Goal: Check status: Check status

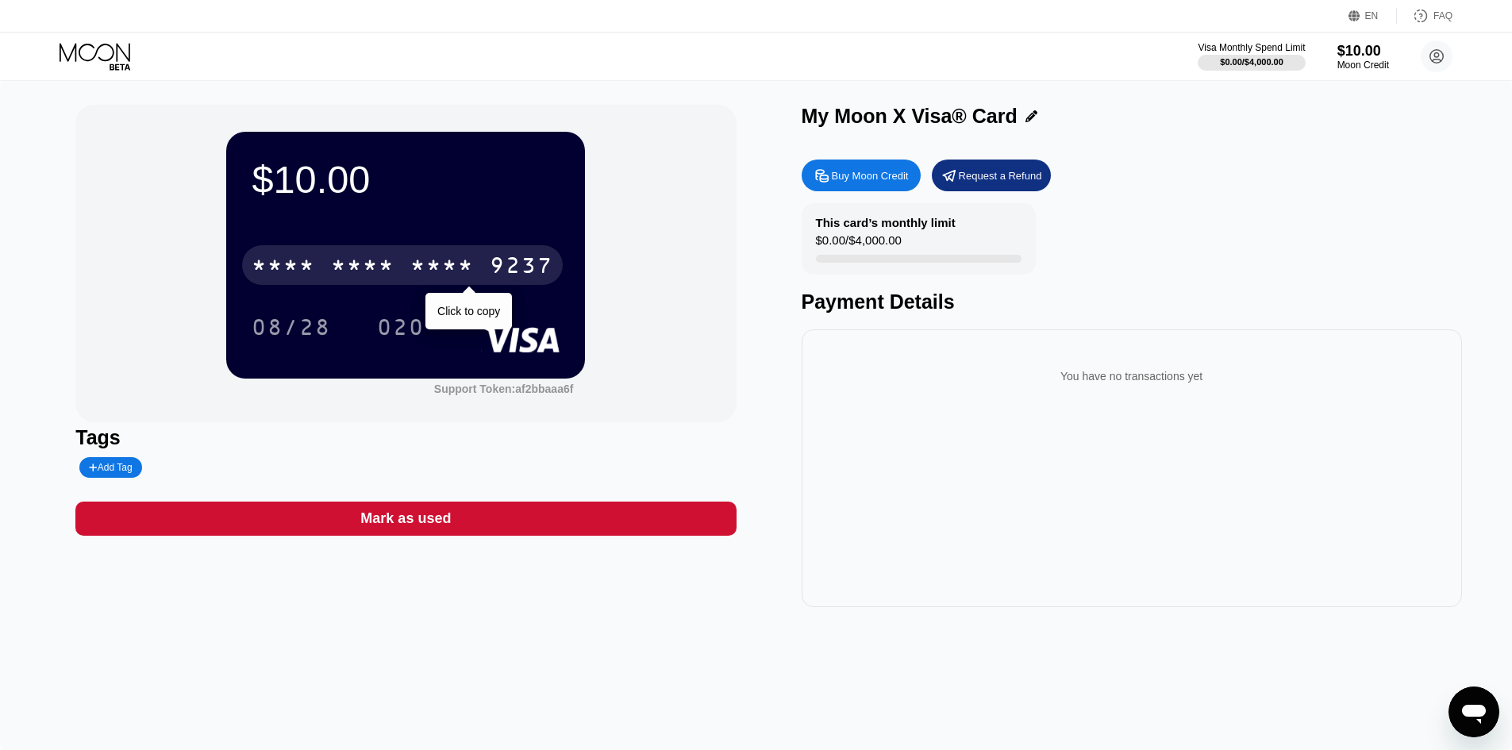
click at [393, 256] on div "* * * * * * * * * * * * 9237" at bounding box center [402, 265] width 321 height 40
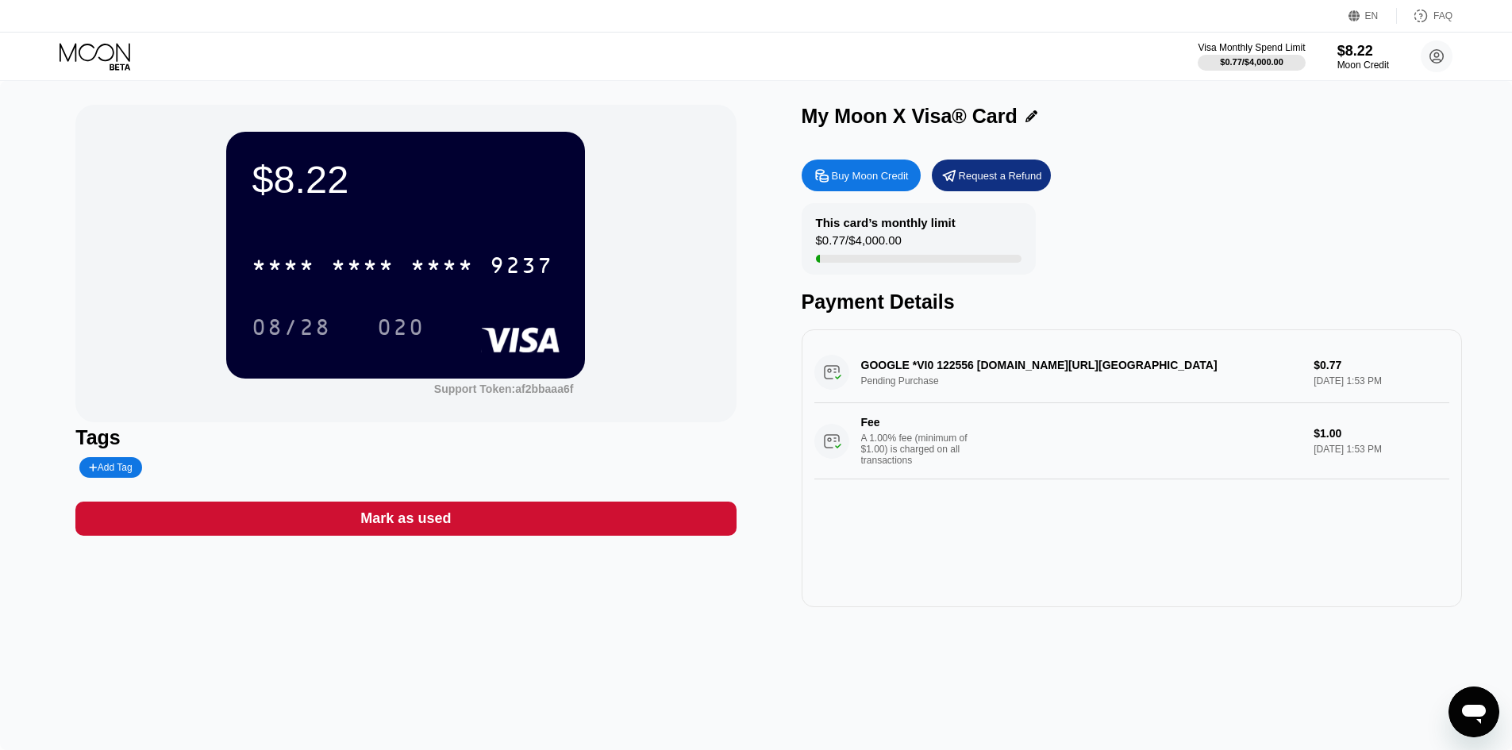
click at [390, 257] on div "* * * *" at bounding box center [362, 267] width 63 height 25
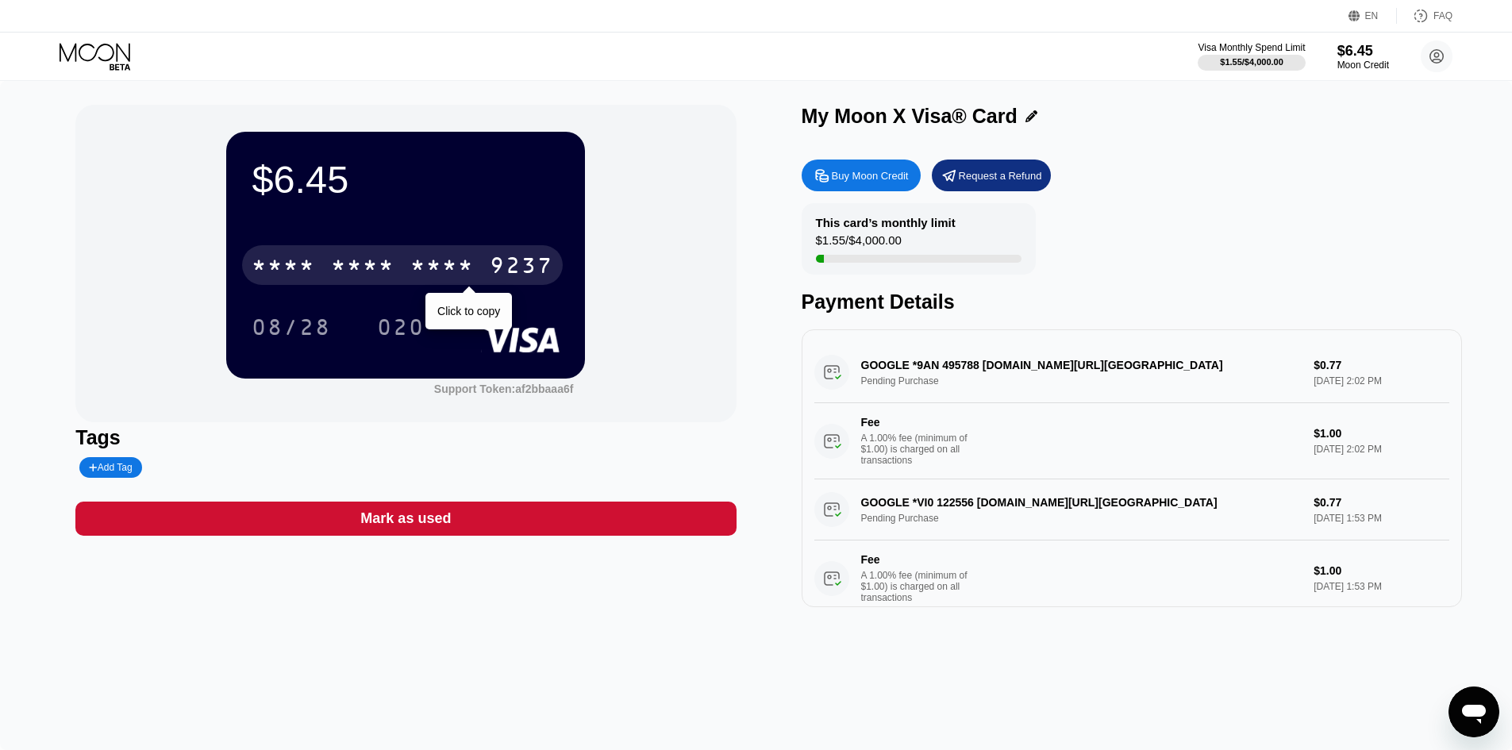
click at [460, 275] on div "* * * *" at bounding box center [441, 267] width 63 height 25
click at [480, 259] on div "* * * * * * * * * * * * 9237" at bounding box center [402, 265] width 321 height 40
click at [447, 278] on div "* * * *" at bounding box center [441, 267] width 63 height 25
drag, startPoint x: 517, startPoint y: 271, endPoint x: 540, endPoint y: 297, distance: 34.3
click at [517, 271] on div "9237" at bounding box center [521, 267] width 63 height 25
